Goal: Task Accomplishment & Management: Use online tool/utility

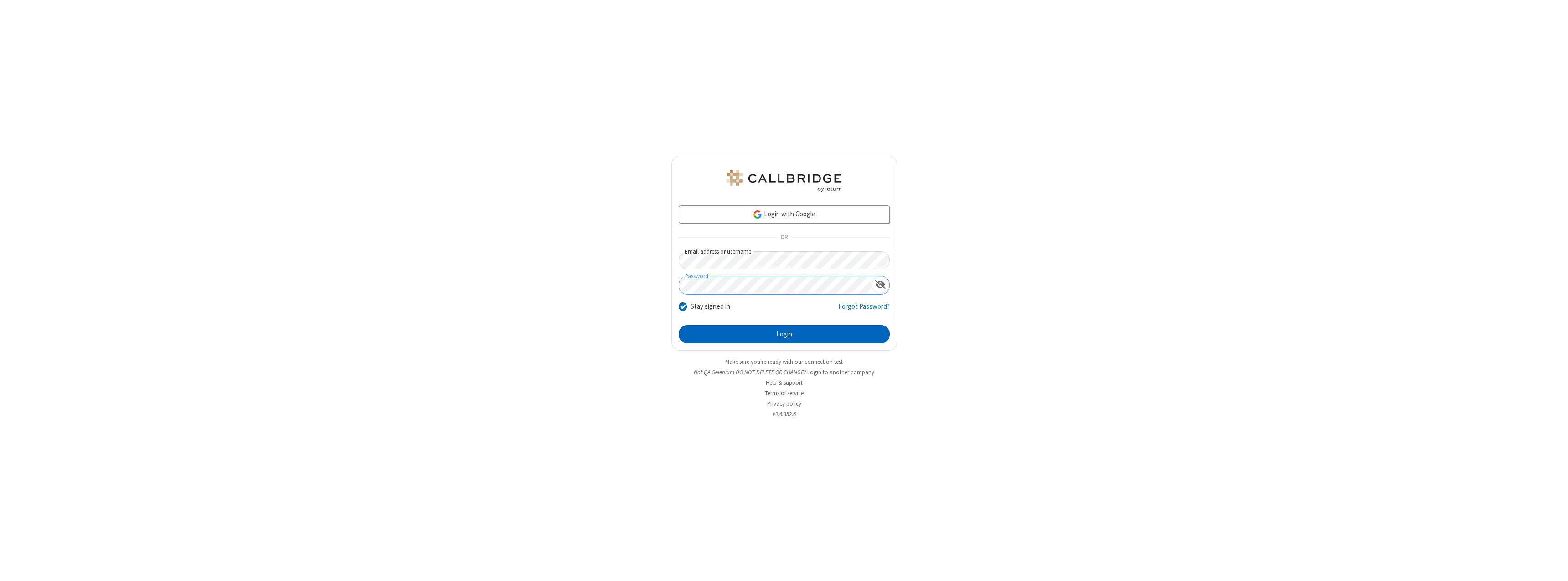
click at [784, 335] on button "Login" at bounding box center [784, 334] width 211 height 18
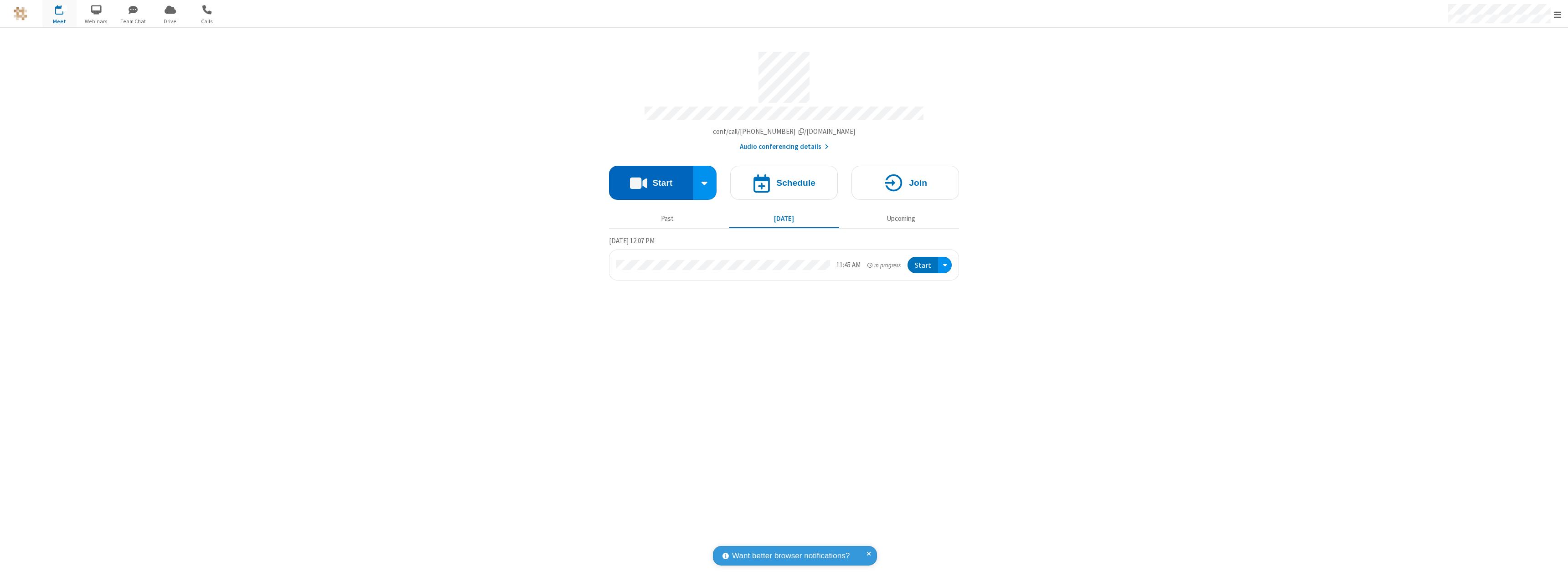
click at [651, 178] on button "Start" at bounding box center [651, 183] width 84 height 34
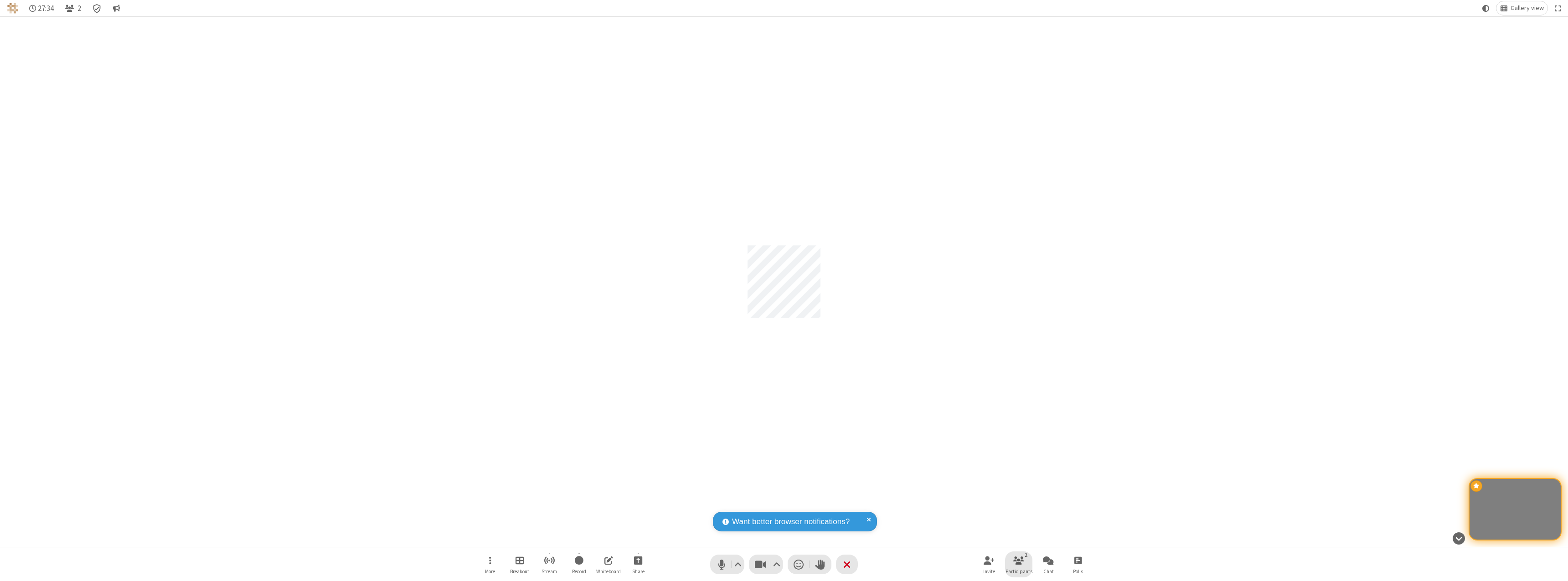
click at [1019, 571] on span "Participants" at bounding box center [1019, 572] width 27 height 5
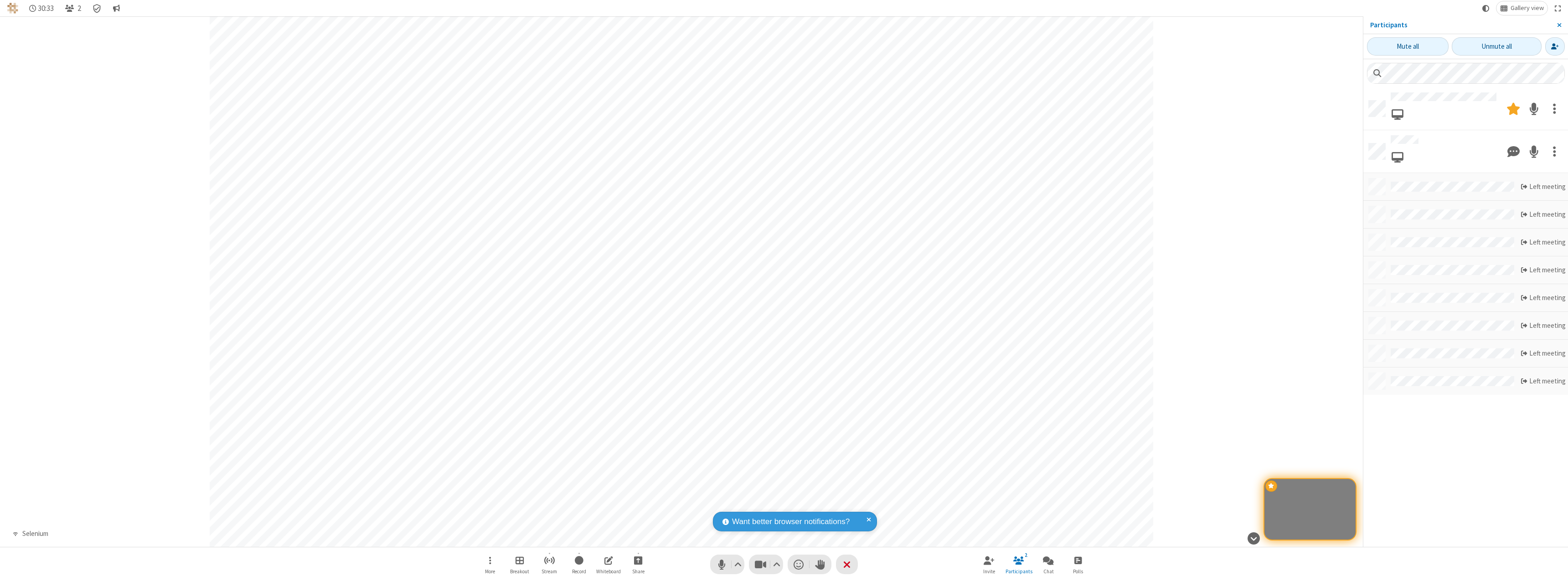
click at [1192, 427] on div "Participant" at bounding box center [681, 281] width 1363 height 531
